Goal: Transaction & Acquisition: Purchase product/service

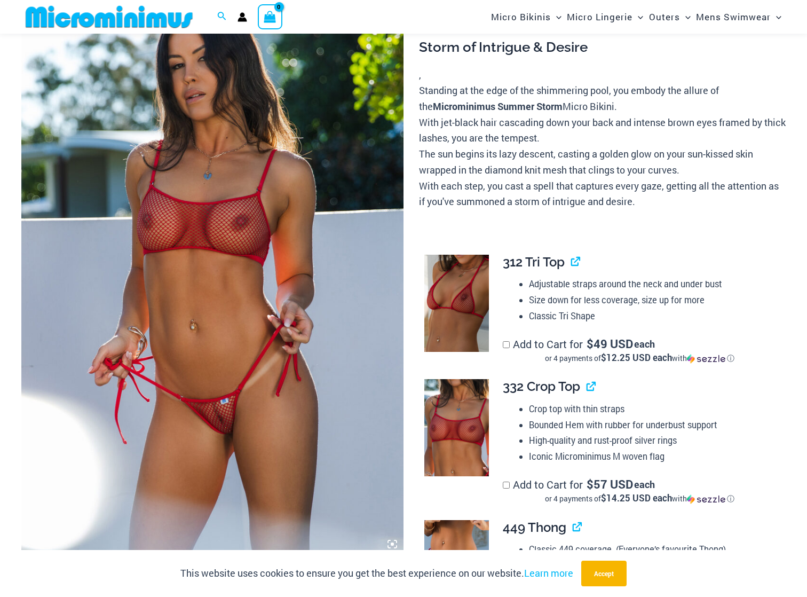
scroll to position [239, 0]
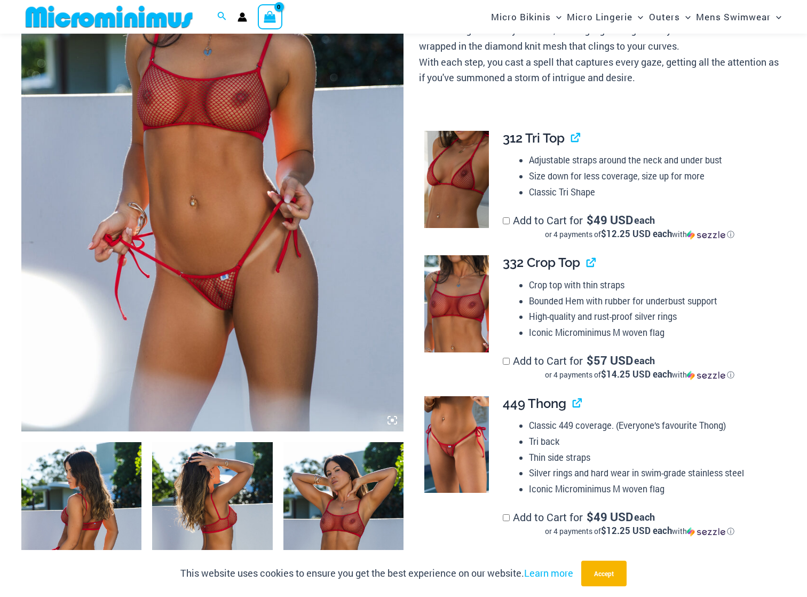
type input "**********"
click at [246, 173] on img at bounding box center [212, 144] width 382 height 573
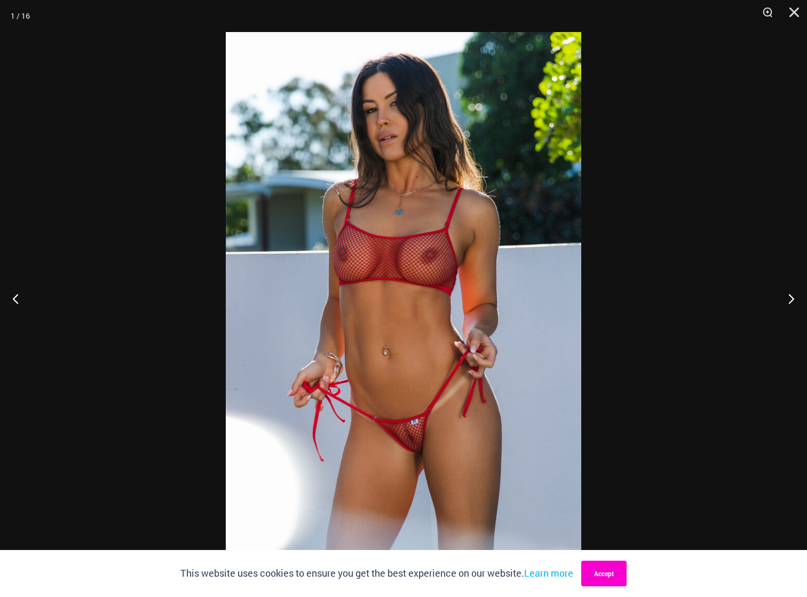
click at [598, 577] on button "Accept" at bounding box center [603, 573] width 45 height 26
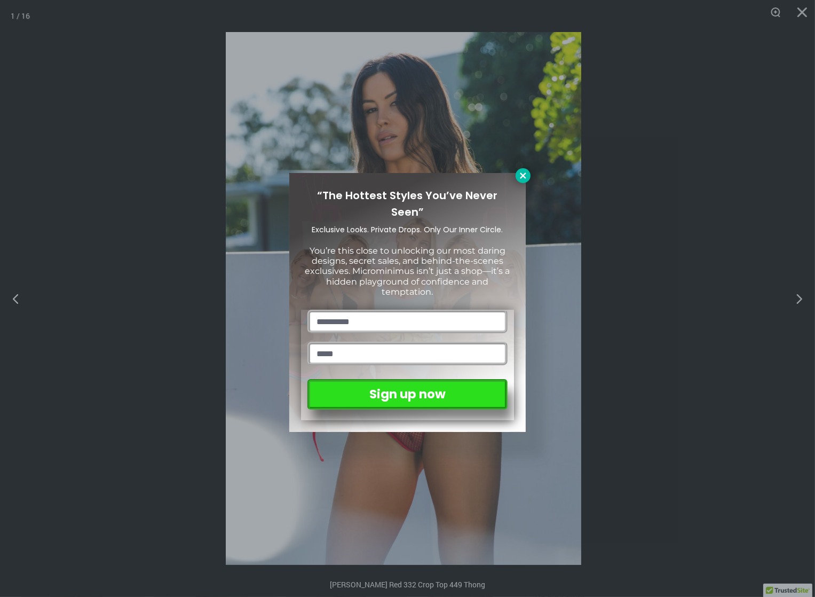
click at [521, 174] on icon at bounding box center [523, 175] width 6 height 6
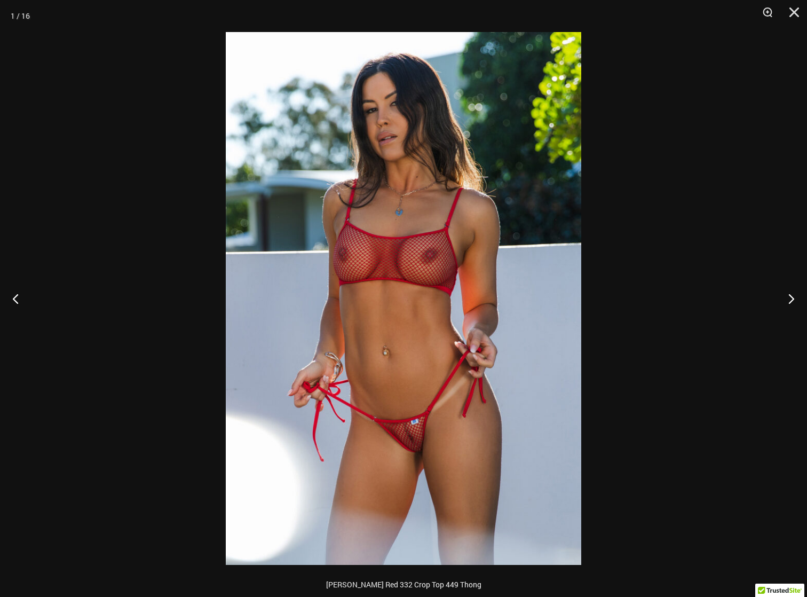
click at [389, 334] on img at bounding box center [403, 298] width 355 height 533
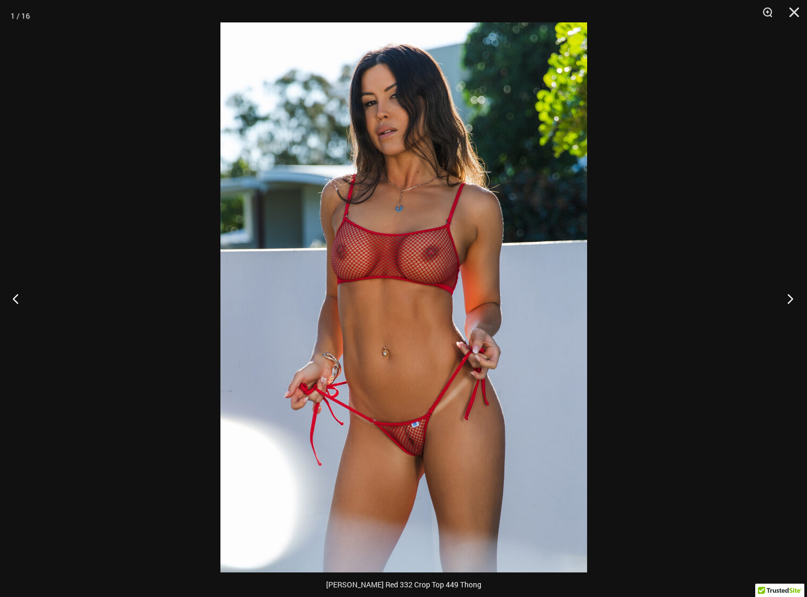
click at [788, 302] on button "Next" at bounding box center [787, 298] width 40 height 53
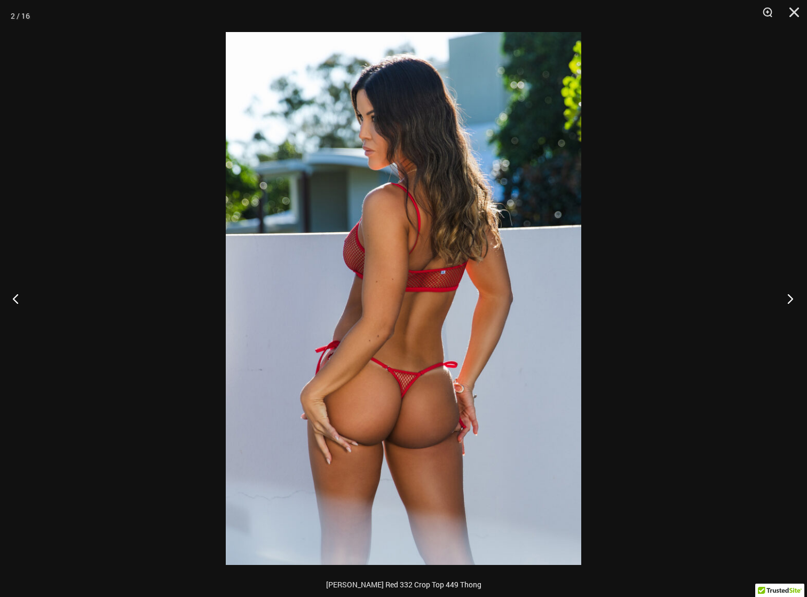
click at [788, 302] on button "Next" at bounding box center [787, 298] width 40 height 53
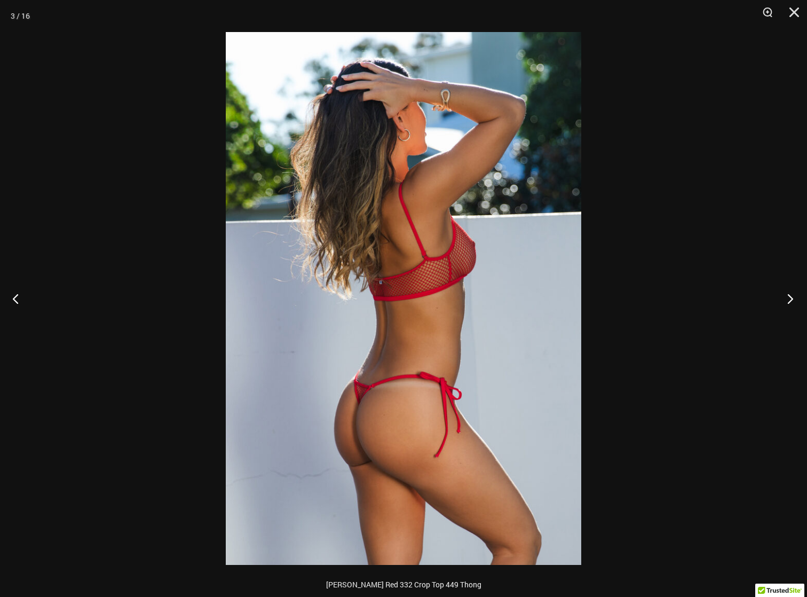
click at [788, 302] on button "Next" at bounding box center [787, 298] width 40 height 53
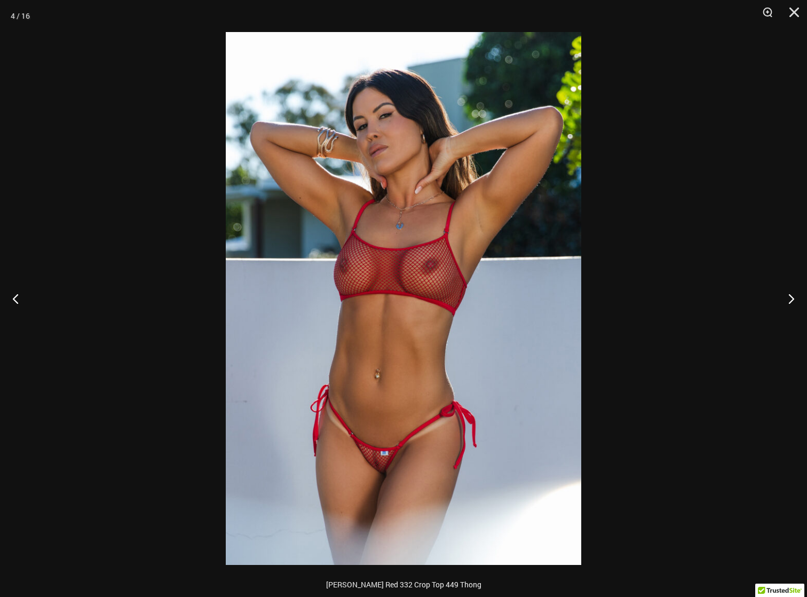
click at [416, 254] on img at bounding box center [403, 298] width 355 height 533
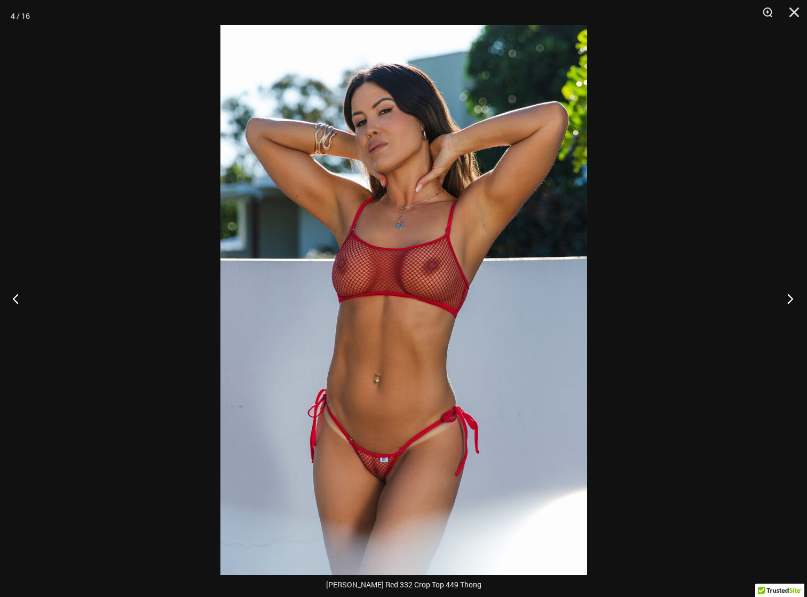
click at [786, 298] on button "Next" at bounding box center [787, 298] width 40 height 53
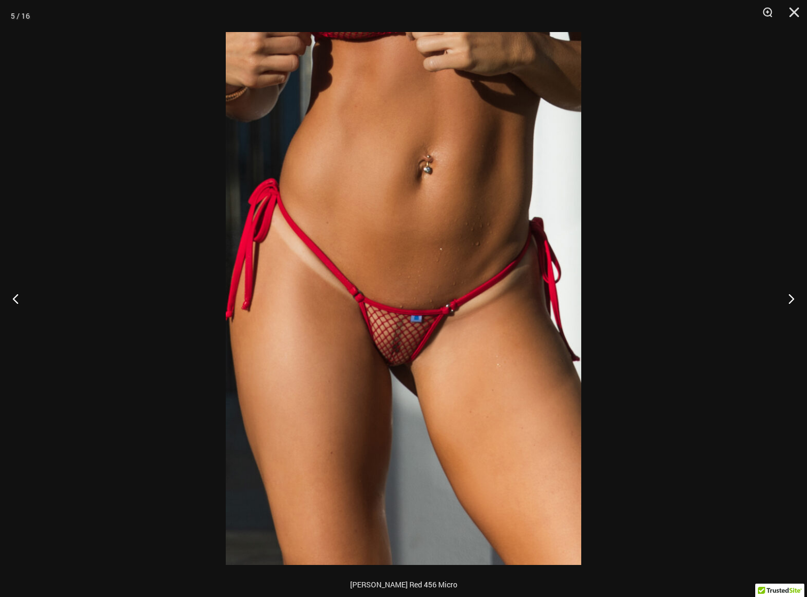
click at [436, 280] on img at bounding box center [403, 298] width 355 height 533
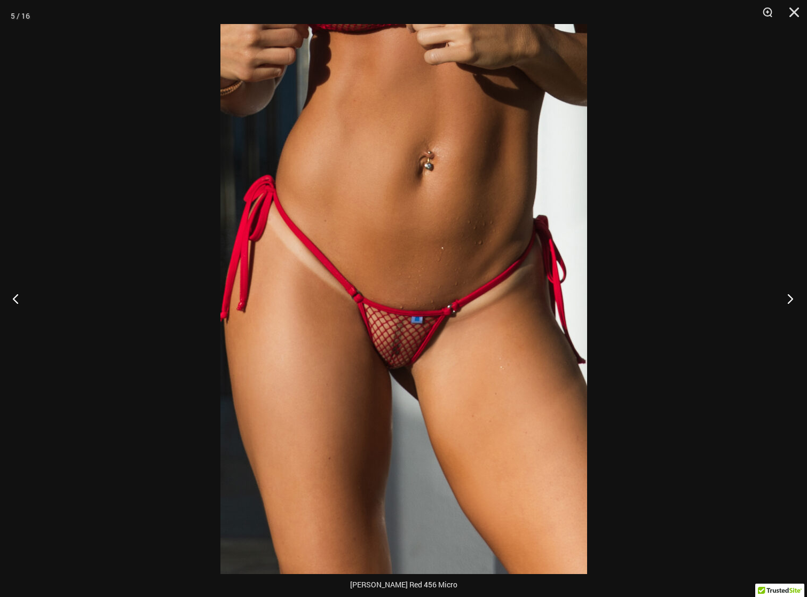
click at [787, 297] on button "Next" at bounding box center [787, 298] width 40 height 53
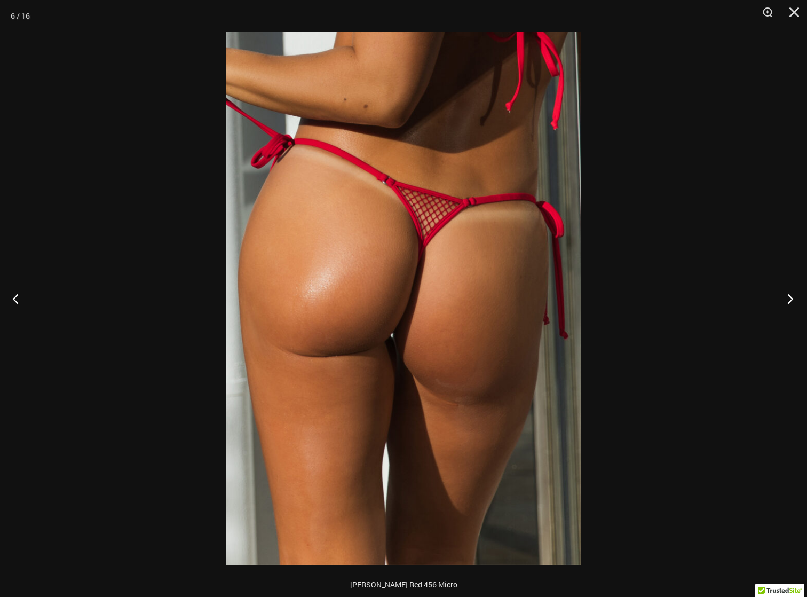
click at [784, 296] on button "Next" at bounding box center [787, 298] width 40 height 53
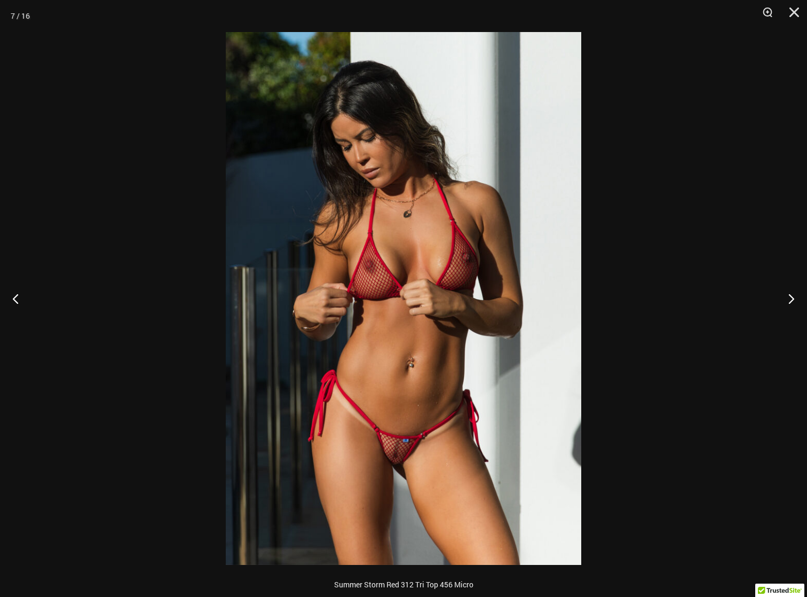
click at [451, 277] on img at bounding box center [403, 298] width 355 height 533
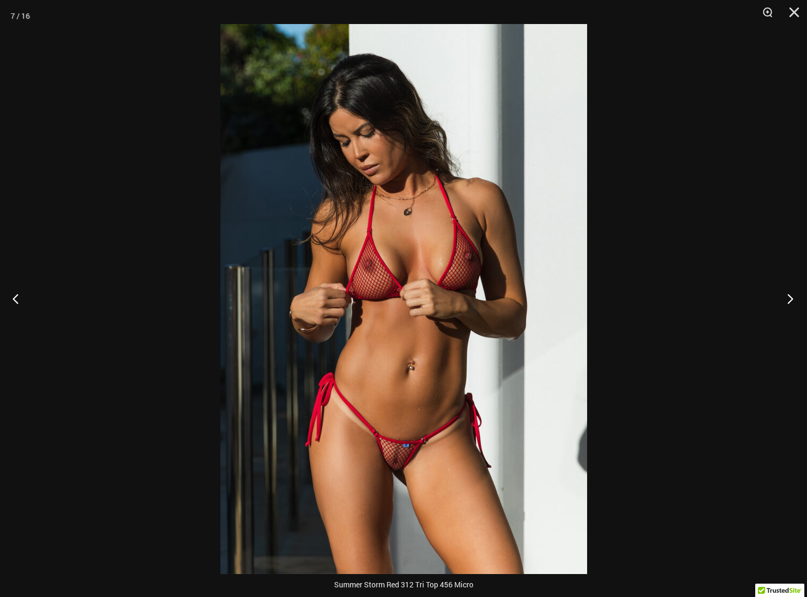
click at [792, 296] on button "Next" at bounding box center [787, 298] width 40 height 53
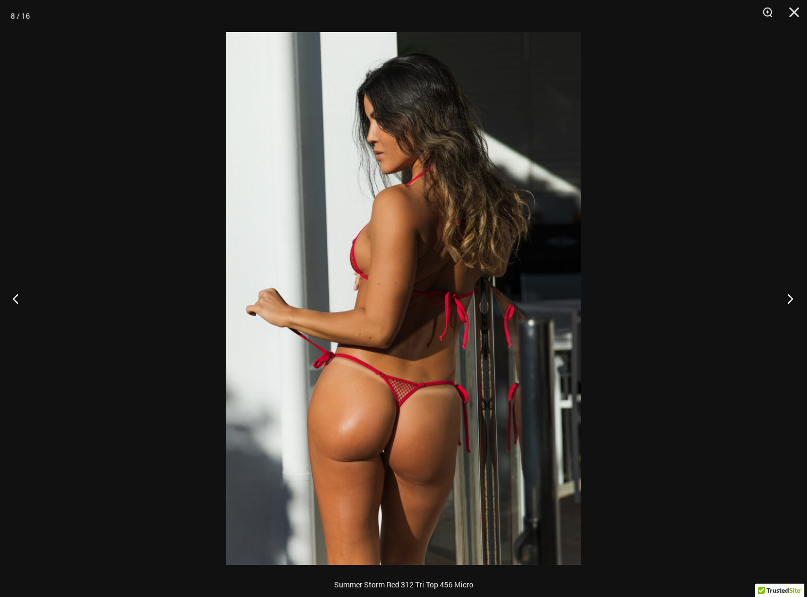
click at [792, 296] on button "Next" at bounding box center [787, 298] width 40 height 53
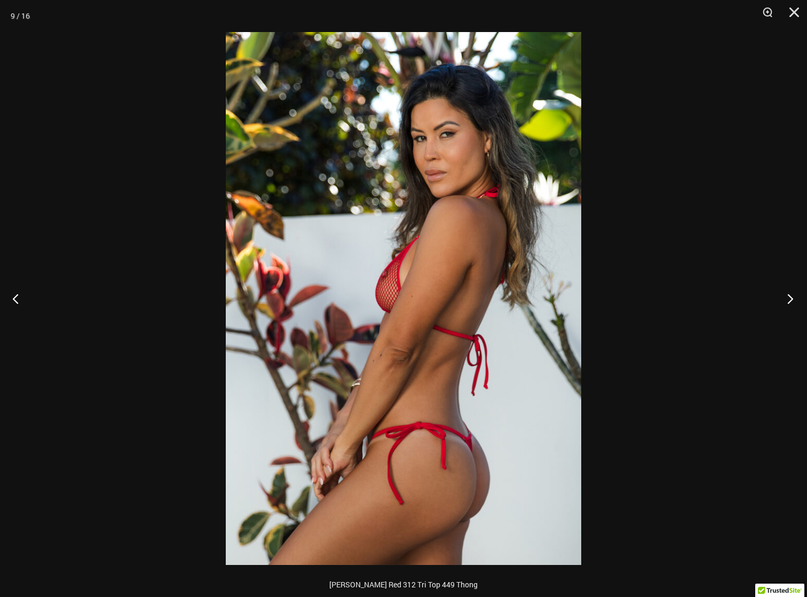
click at [792, 296] on button "Next" at bounding box center [787, 298] width 40 height 53
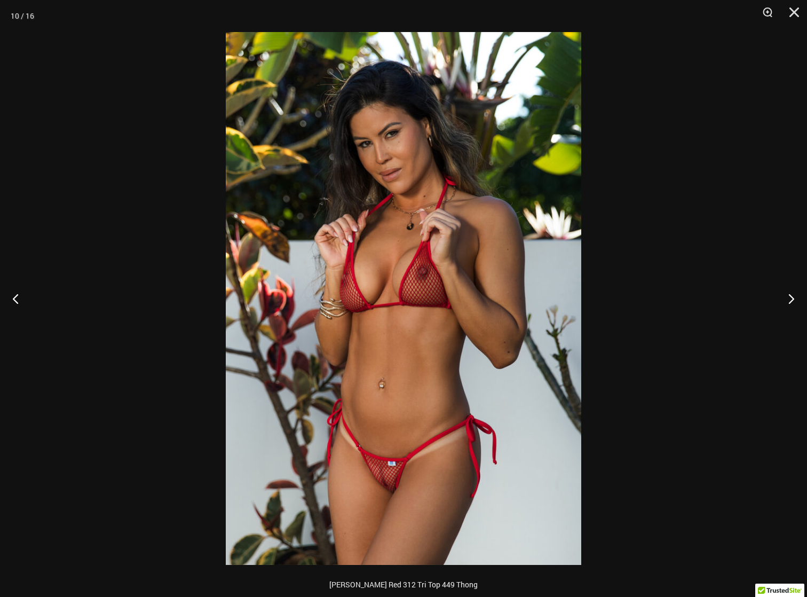
click at [358, 240] on img at bounding box center [403, 298] width 355 height 533
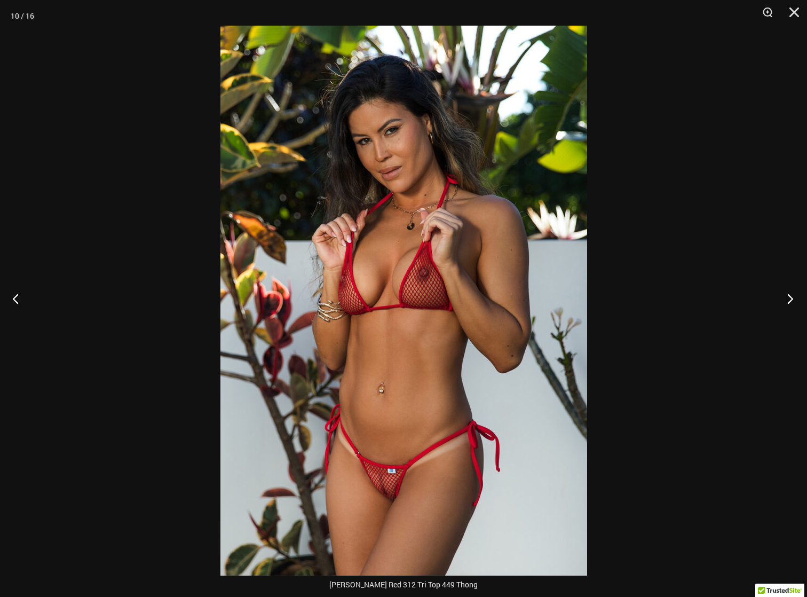
click at [788, 295] on button "Next" at bounding box center [787, 298] width 40 height 53
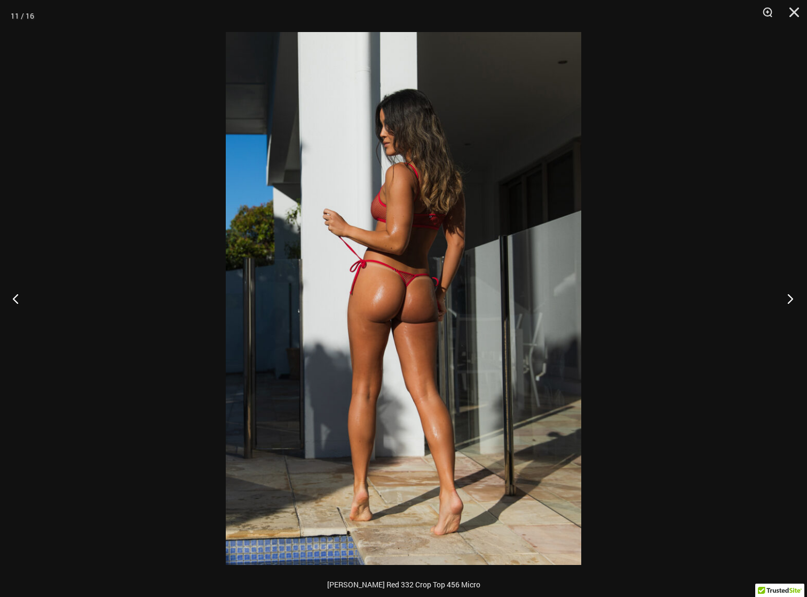
click at [788, 295] on button "Next" at bounding box center [787, 298] width 40 height 53
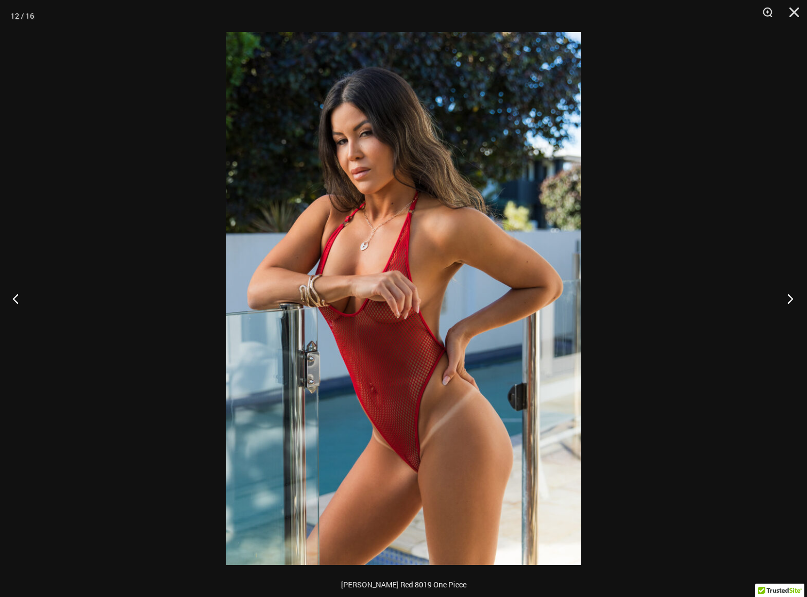
click at [788, 295] on button "Next" at bounding box center [787, 298] width 40 height 53
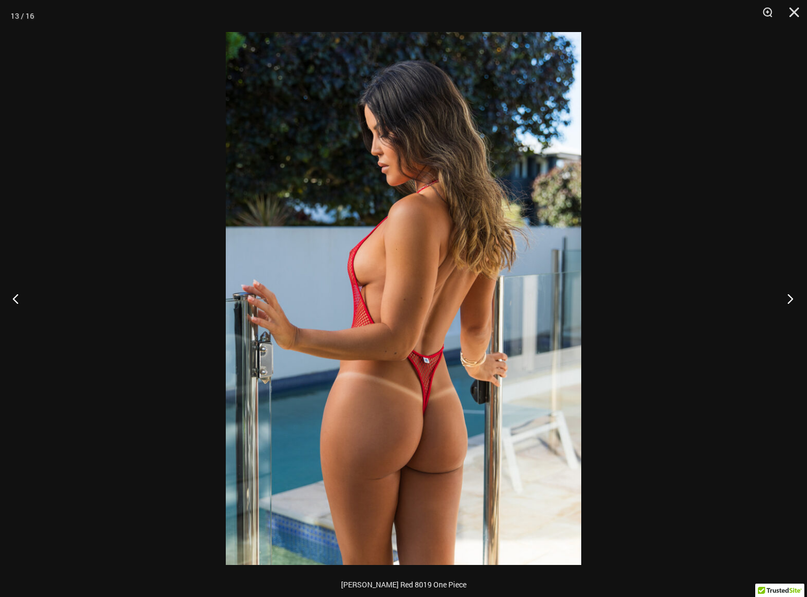
click at [788, 295] on button "Next" at bounding box center [787, 298] width 40 height 53
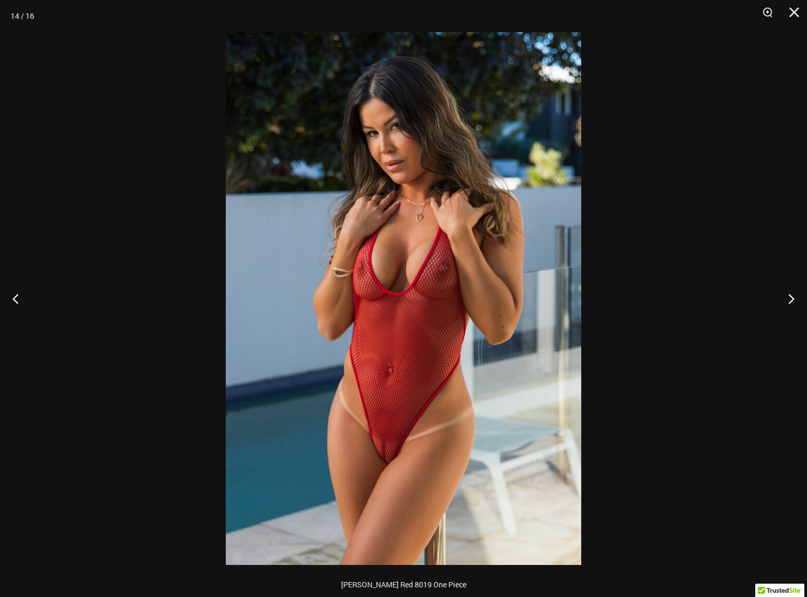
click at [504, 261] on img at bounding box center [403, 298] width 355 height 533
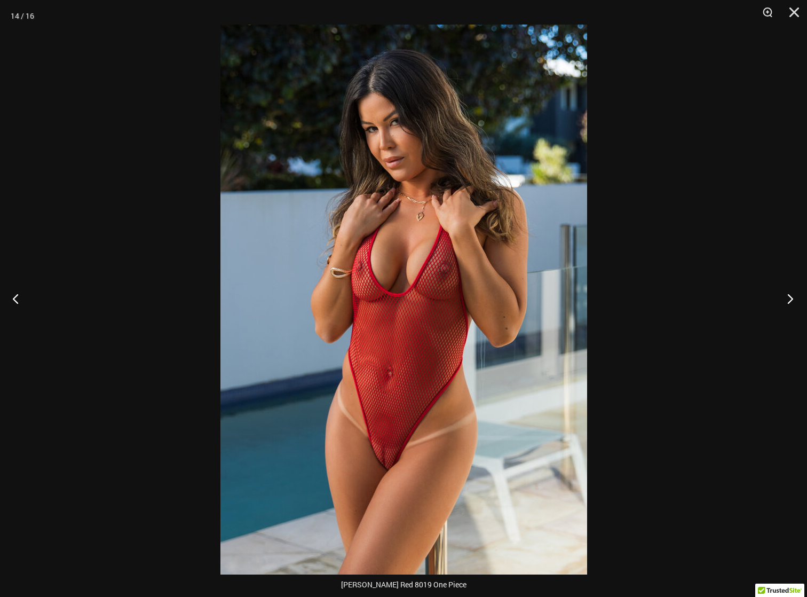
click at [793, 301] on button "Next" at bounding box center [787, 298] width 40 height 53
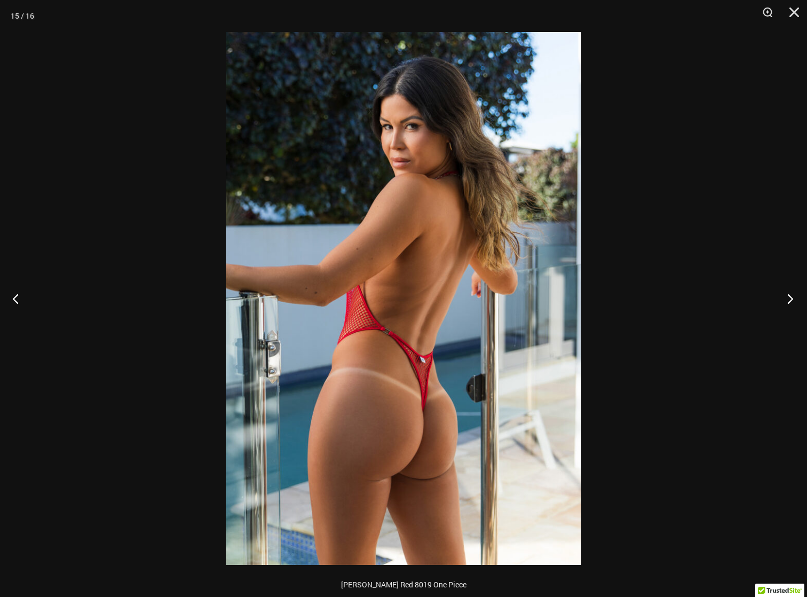
click at [791, 299] on button "Next" at bounding box center [787, 298] width 40 height 53
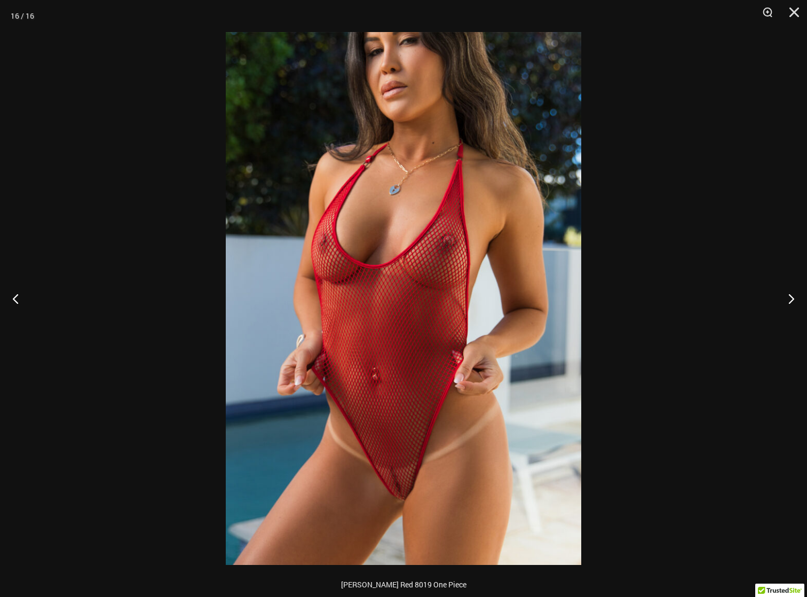
click at [395, 280] on img at bounding box center [403, 298] width 355 height 533
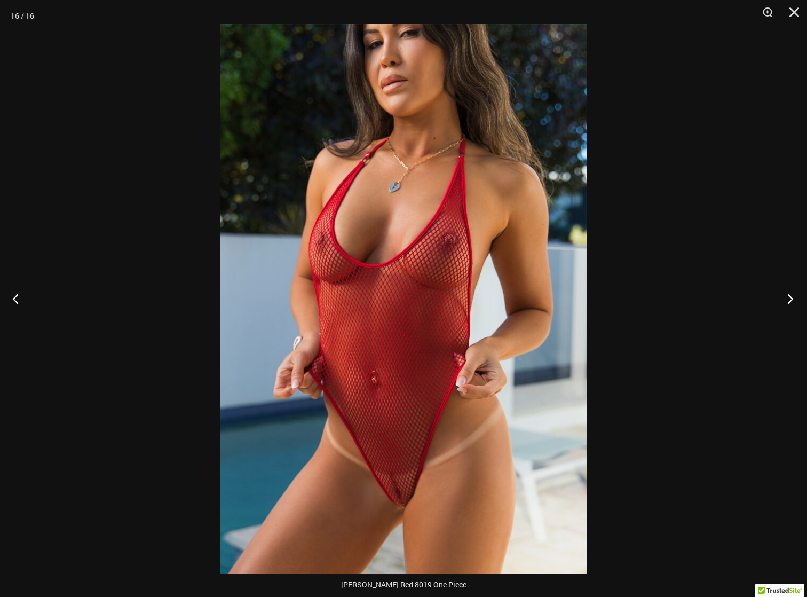
click at [787, 299] on button "Next" at bounding box center [787, 298] width 40 height 53
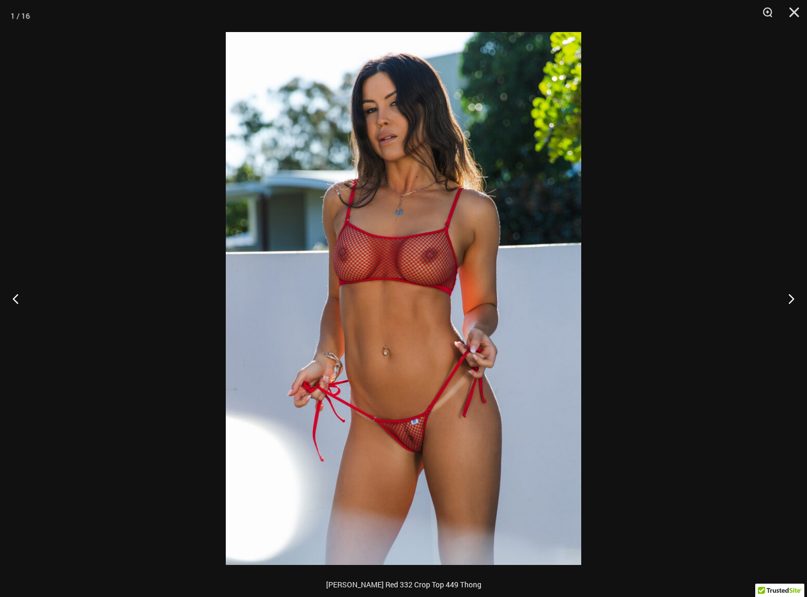
click at [483, 299] on img at bounding box center [403, 298] width 355 height 533
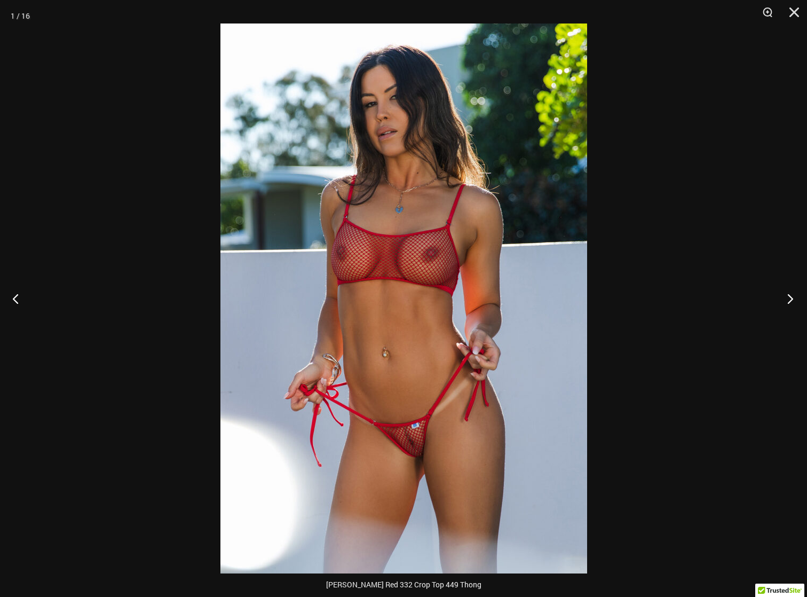
click at [795, 295] on button "Next" at bounding box center [787, 298] width 40 height 53
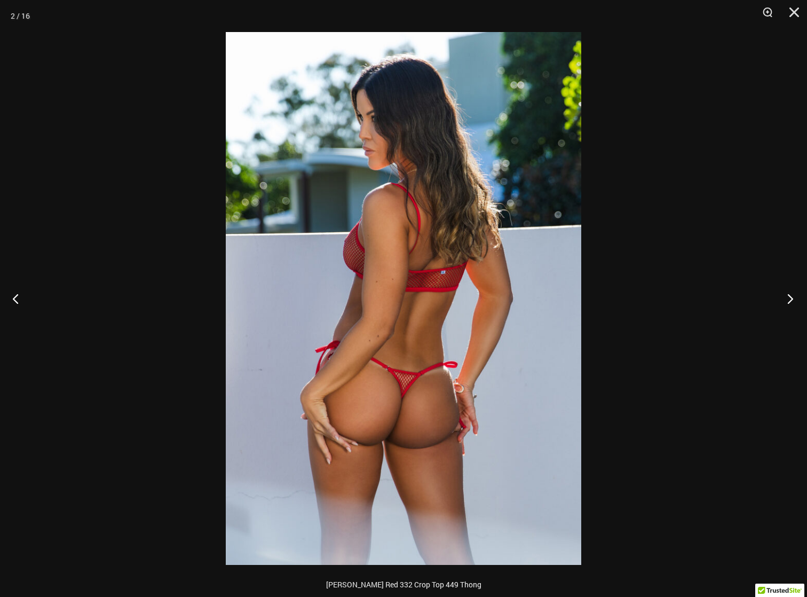
click at [792, 296] on button "Next" at bounding box center [787, 298] width 40 height 53
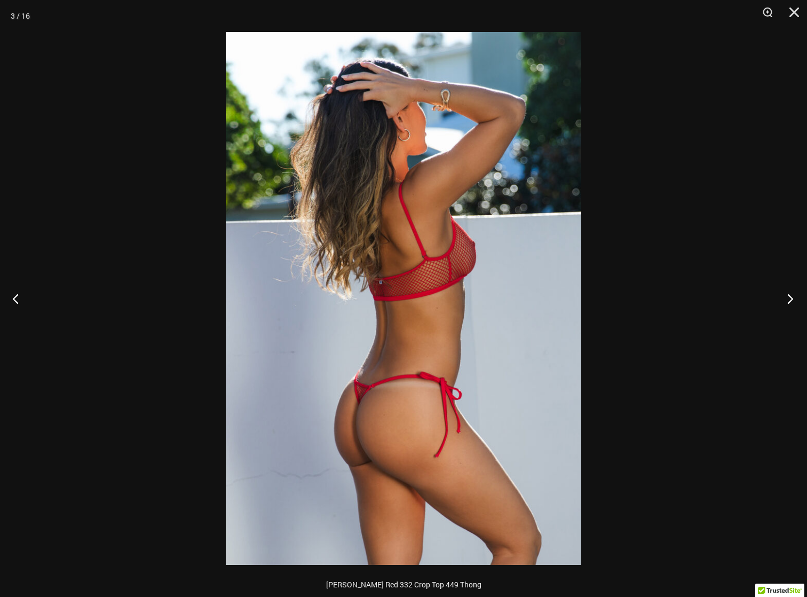
click at [791, 296] on button "Next" at bounding box center [787, 298] width 40 height 53
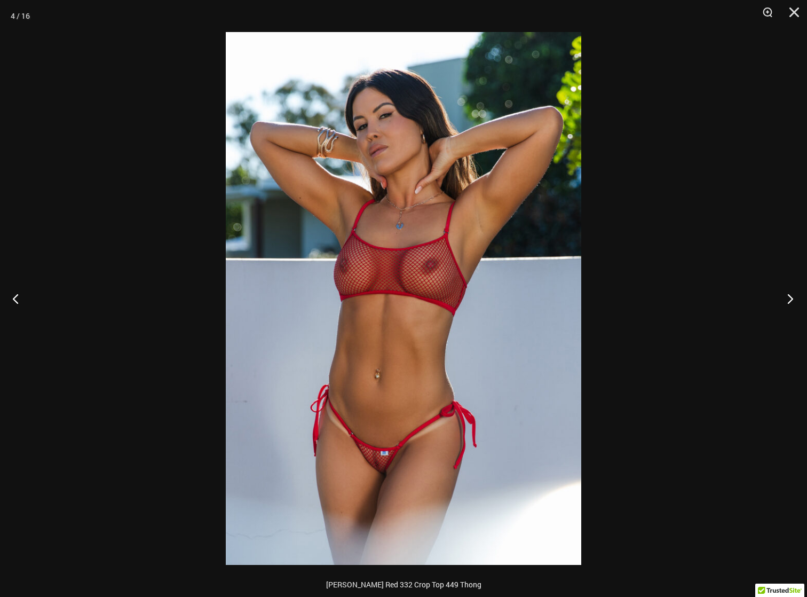
click at [791, 296] on button "Next" at bounding box center [787, 298] width 40 height 53
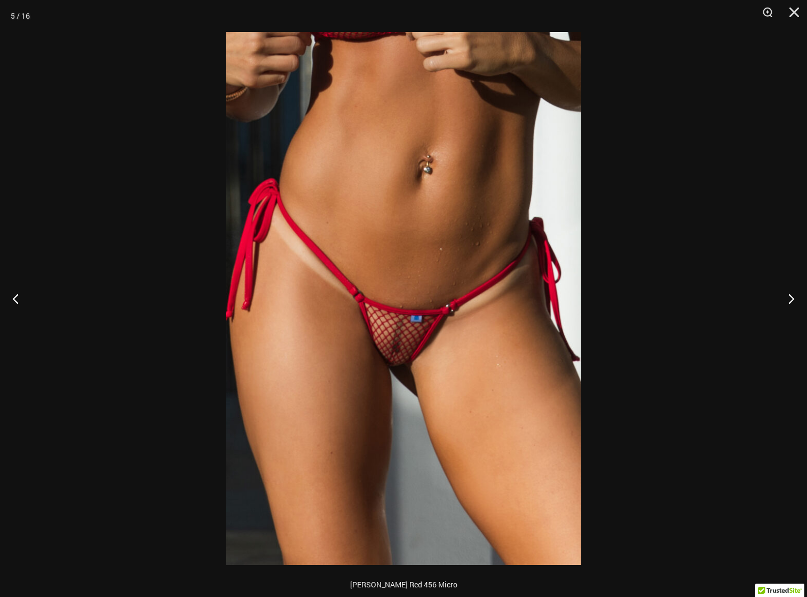
click at [414, 275] on img at bounding box center [403, 298] width 355 height 533
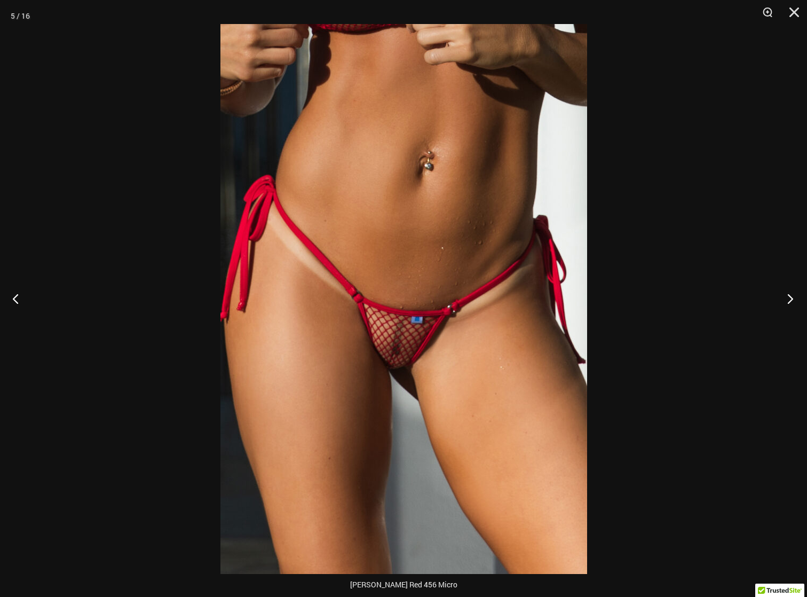
click at [788, 298] on button "Next" at bounding box center [787, 298] width 40 height 53
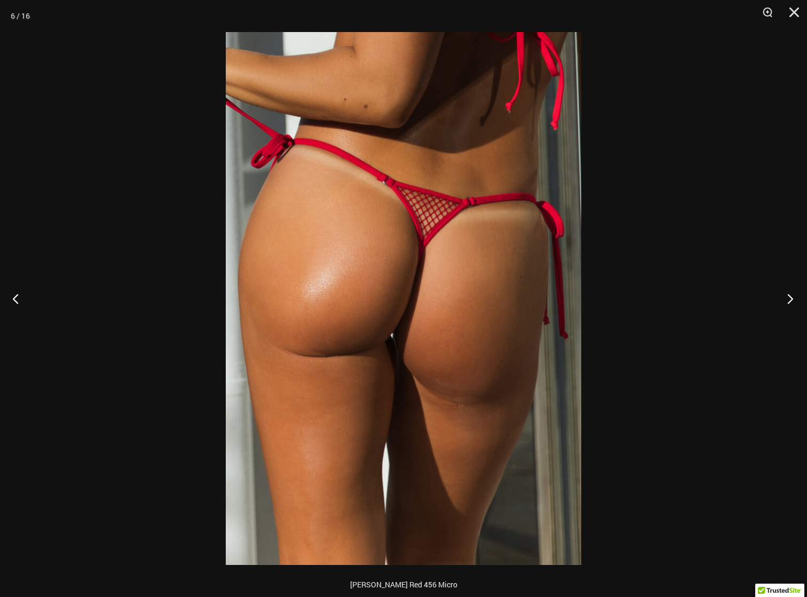
click at [788, 298] on button "Next" at bounding box center [787, 298] width 40 height 53
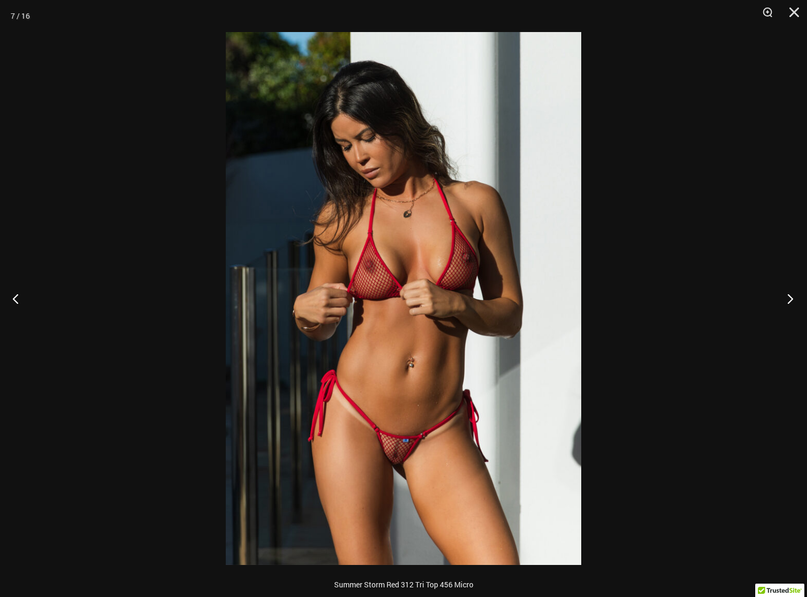
click at [788, 297] on button "Next" at bounding box center [787, 298] width 40 height 53
